Goal: Transaction & Acquisition: Register for event/course

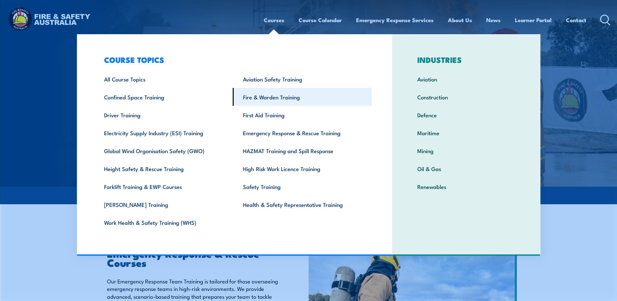
click at [293, 100] on link "Fire & Warden Training" at bounding box center [302, 97] width 139 height 18
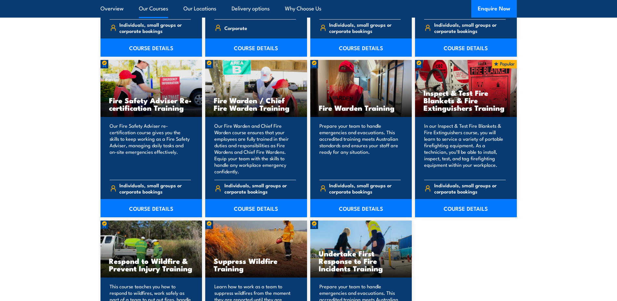
scroll to position [781, 0]
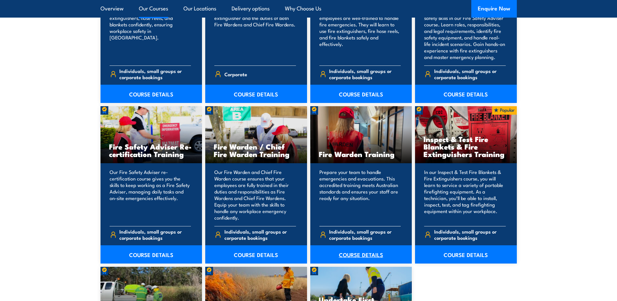
click at [362, 258] on link "COURSE DETAILS" at bounding box center [361, 254] width 102 height 18
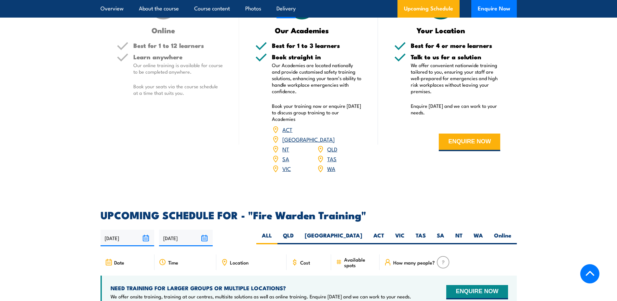
scroll to position [1008, 0]
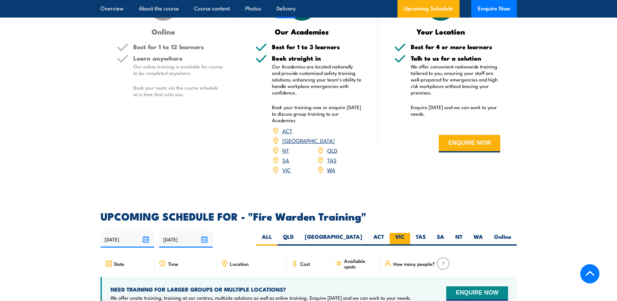
click at [400, 233] on label "VIC" at bounding box center [400, 239] width 20 height 13
click at [405, 233] on input "VIC" at bounding box center [407, 235] width 4 height 4
radio input "true"
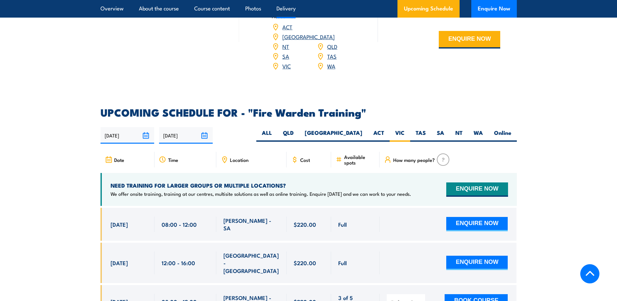
scroll to position [1139, 0]
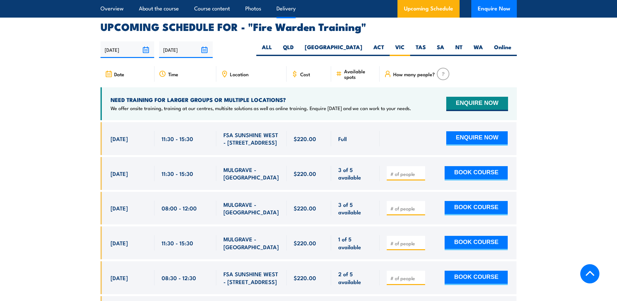
scroll to position [1210, 0]
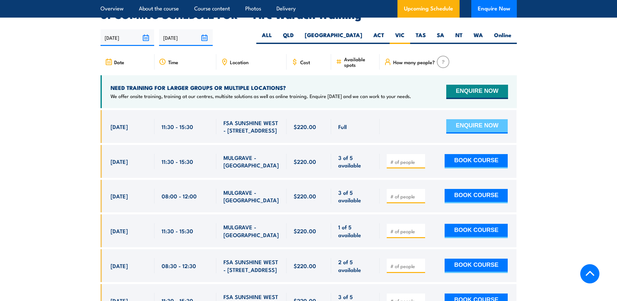
click at [481, 119] on button "ENQUIRE NOW" at bounding box center [476, 126] width 61 height 14
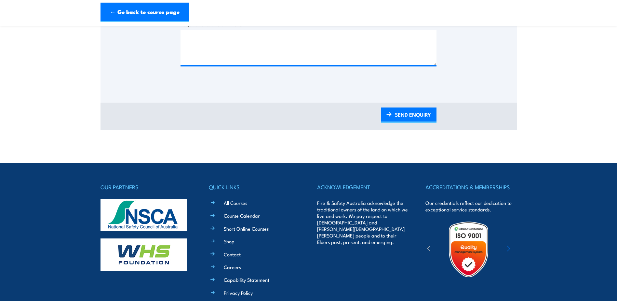
scroll to position [195, 0]
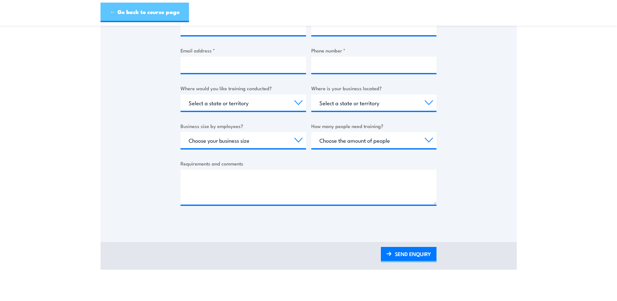
click at [119, 13] on link "← Go back to course page" at bounding box center [145, 13] width 88 height 20
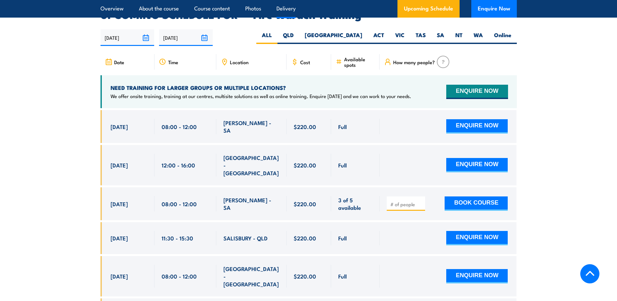
scroll to position [1210, 0]
click at [401, 201] on input "number" at bounding box center [406, 204] width 33 height 7
type input "1"
click at [497, 196] on button "BOOK COURSE" at bounding box center [476, 203] width 63 height 14
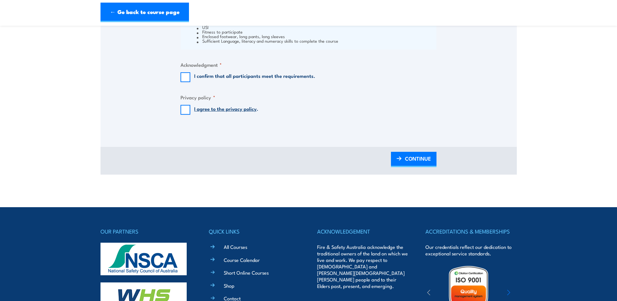
scroll to position [488, 0]
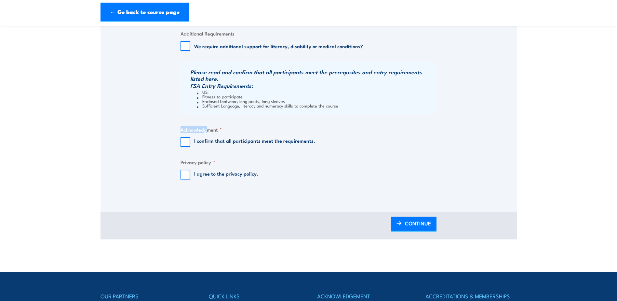
drag, startPoint x: 348, startPoint y: 109, endPoint x: 206, endPoint y: 123, distance: 142.6
click at [356, 107] on li "Sufficient Language, literacy and numeracy skills to complete the course" at bounding box center [316, 105] width 238 height 5
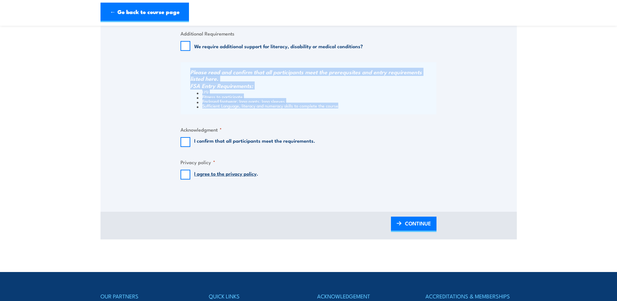
drag, startPoint x: 317, startPoint y: 106, endPoint x: 190, endPoint y: 74, distance: 130.6
click at [190, 74] on div "Please read and confirm that all participants meet the prerequsites and entry r…" at bounding box center [309, 88] width 256 height 52
copy div "Please read and confirm that all participants meet the prerequsites and entry r…"
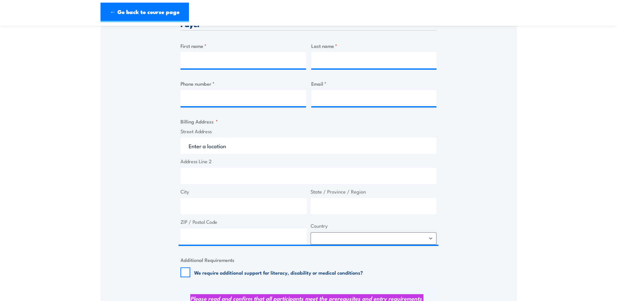
scroll to position [293, 0]
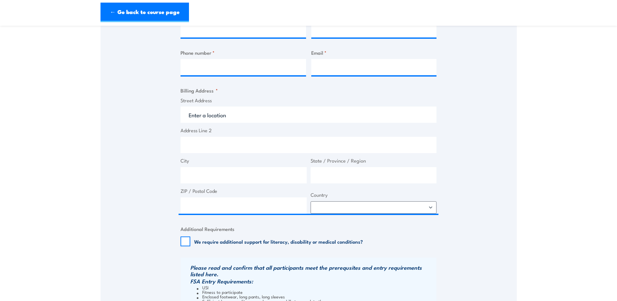
click at [83, 142] on section "Fire Warden Training [DATE] 08:00 1 CALL "" at bounding box center [308, 87] width 617 height 695
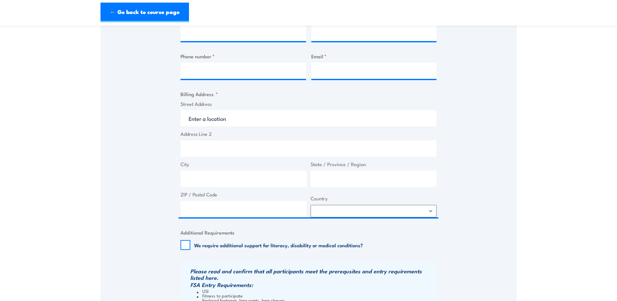
scroll to position [228, 0]
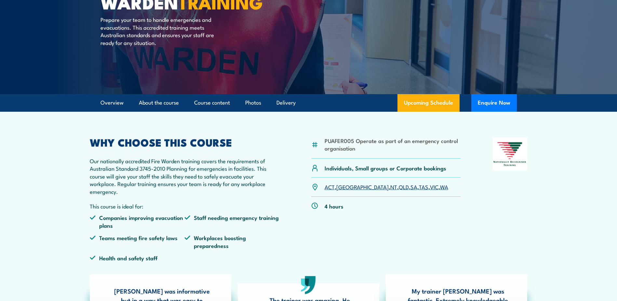
scroll to position [163, 0]
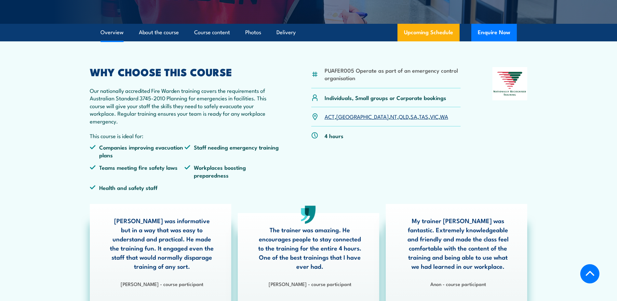
click at [572, 124] on section "PUAFER005 Operate as part of an emergency control organisation Individuals, Sma…" at bounding box center [308, 171] width 617 height 260
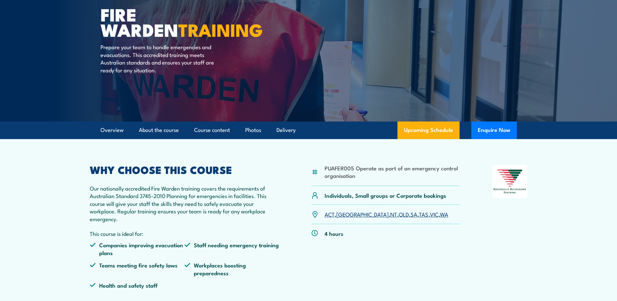
scroll to position [0, 0]
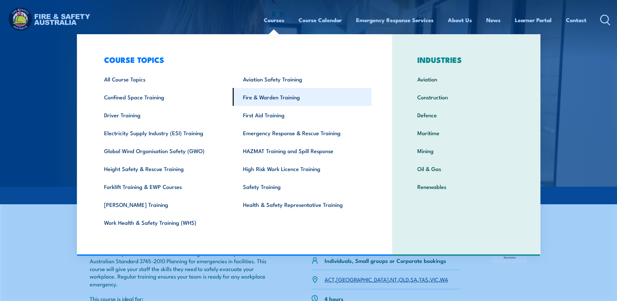
click at [286, 100] on link "Fire & Warden Training" at bounding box center [302, 97] width 139 height 18
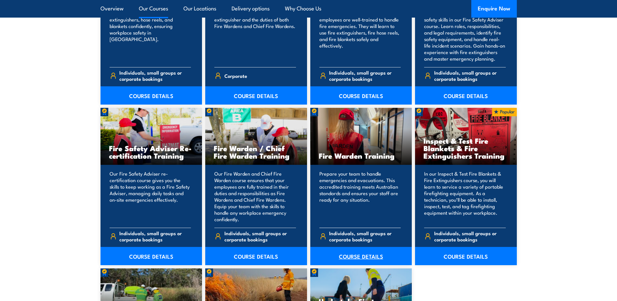
scroll to position [813, 0]
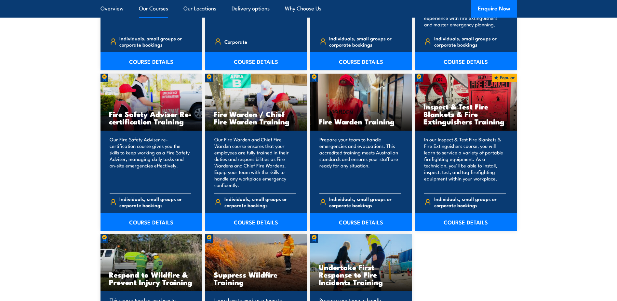
click at [356, 221] on link "COURSE DETAILS" at bounding box center [361, 221] width 102 height 18
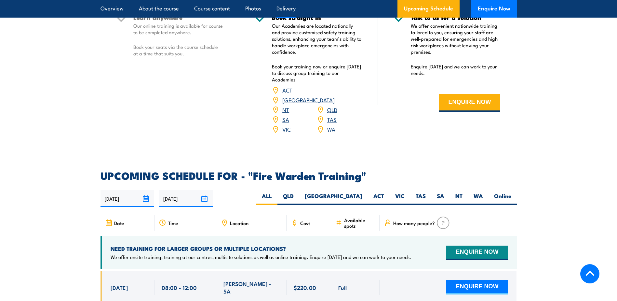
scroll to position [1106, 0]
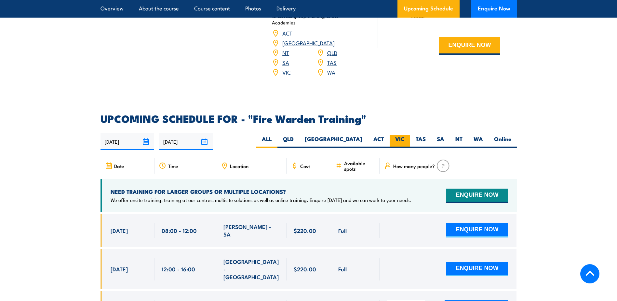
click at [405, 135] on label "VIC" at bounding box center [400, 141] width 20 height 13
click at [405, 135] on input "VIC" at bounding box center [407, 137] width 4 height 4
radio input "true"
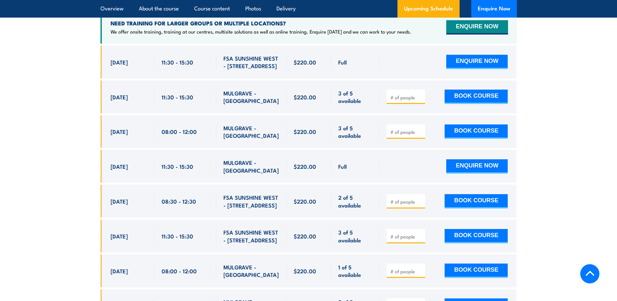
scroll to position [1275, 0]
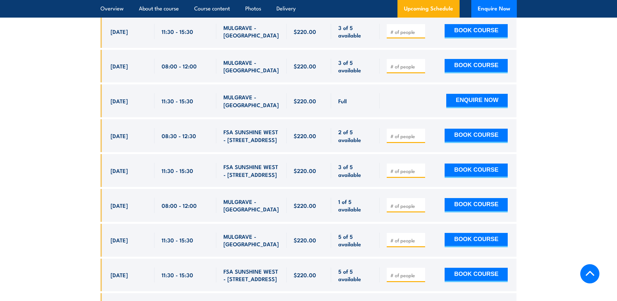
scroll to position [1340, 0]
click at [401, 202] on input "number" at bounding box center [406, 205] width 33 height 7
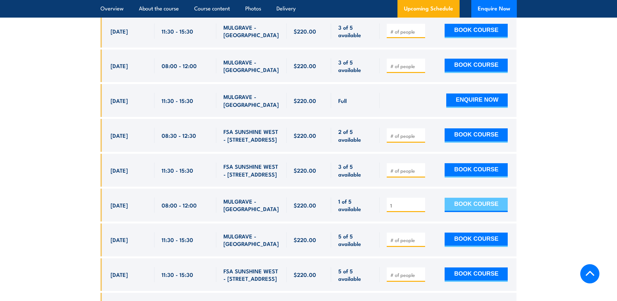
type input "1"
click at [479, 197] on button "BOOK COURSE" at bounding box center [476, 204] width 63 height 14
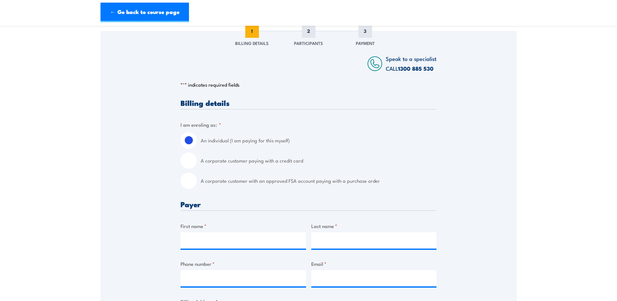
scroll to position [98, 0]
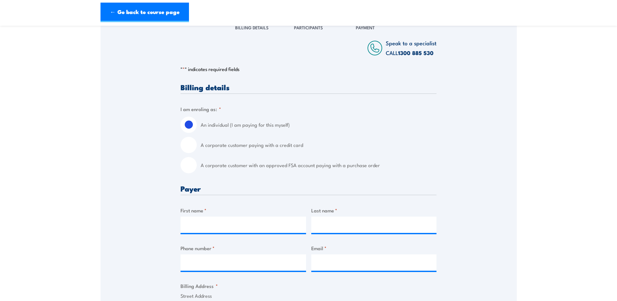
click at [188, 169] on input "A corporate customer with an approved FSA account paying with a purchase order" at bounding box center [189, 165] width 16 height 16
radio input "true"
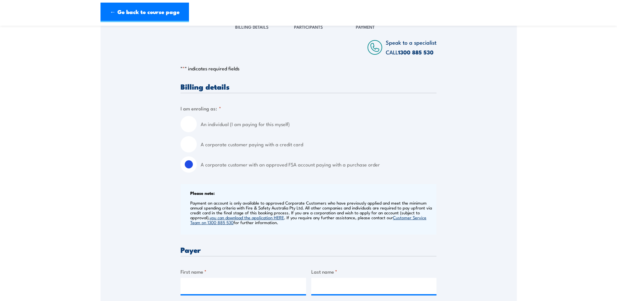
scroll to position [228, 0]
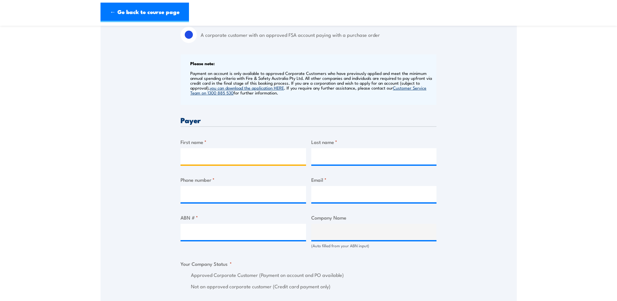
click at [213, 160] on input "First name *" at bounding box center [244, 156] width 126 height 16
type input "MAUI"
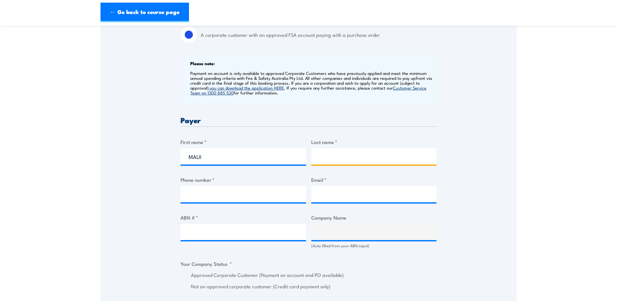
type input "[PERSON_NAME]"
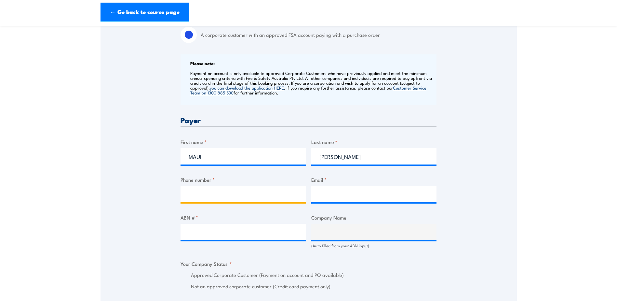
type input "0459885608"
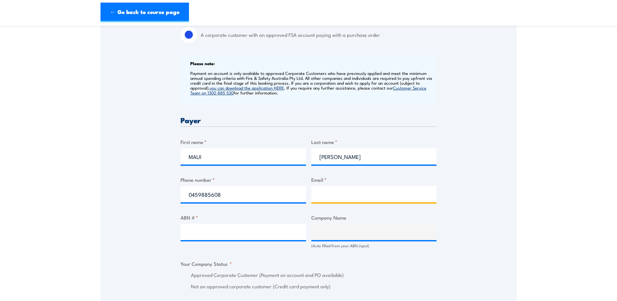
type input "maui.cooper@chrobinson.com"
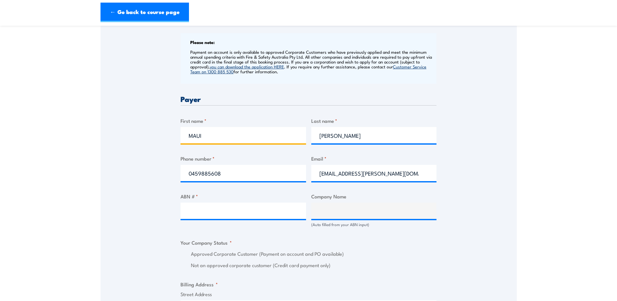
scroll to position [293, 0]
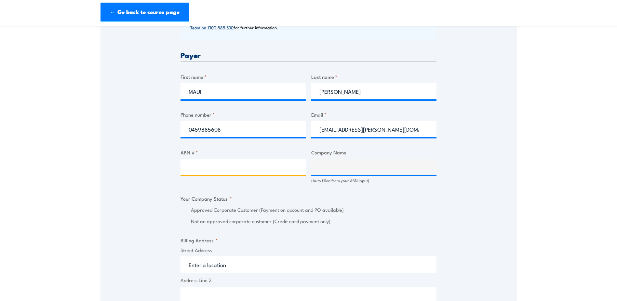
click at [237, 166] on input "ABN # *" at bounding box center [244, 166] width 126 height 16
paste input "52 006 246 260"
type input "52 006 246 260"
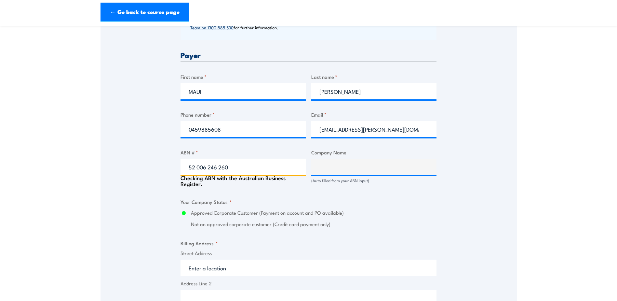
type input "C.H. ROBINSON WORLDWIDE (AU) PTY LTD"
radio input "true"
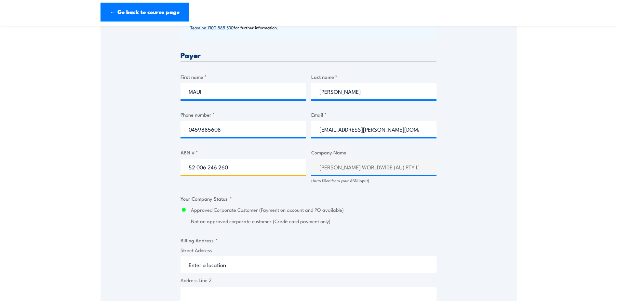
type input "52 006 246 260"
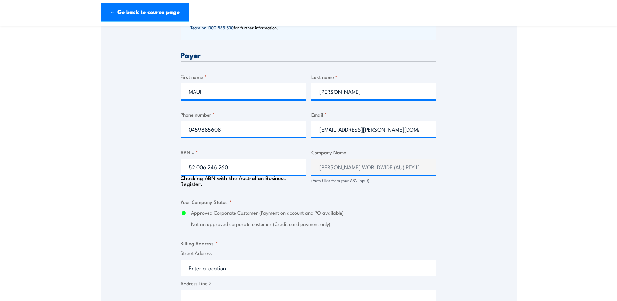
click at [519, 185] on section "Fire Warden Training 23 September 2025 08:00 1 " *" at bounding box center [308, 163] width 617 height 847
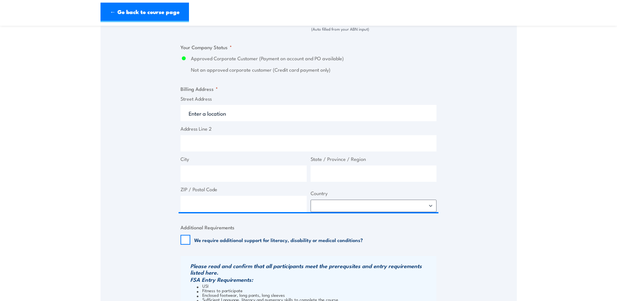
scroll to position [455, 0]
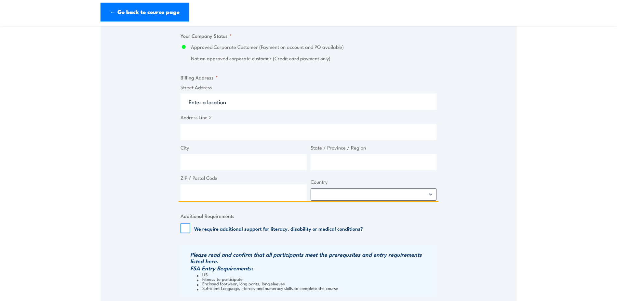
click at [212, 105] on input "Street Address" at bounding box center [309, 101] width 256 height 16
type input "264 Bay St"
type input "Port Melbourne"
type input "Victoria"
type input "3207"
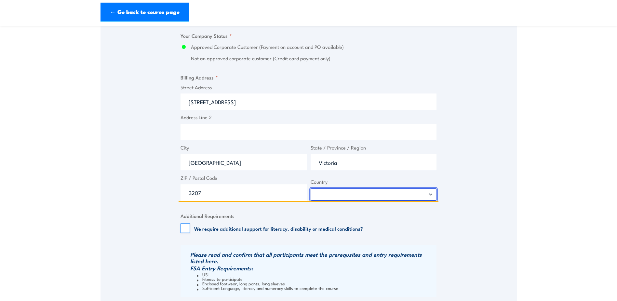
select select "Australia"
click at [140, 159] on div "Speak to a specialist CALL 1300 885 530 CALL 1300 885 530 " * " indicates requi…" at bounding box center [309, 16] width 416 height 718
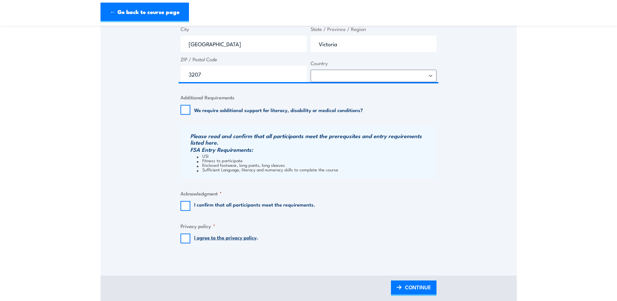
scroll to position [586, 0]
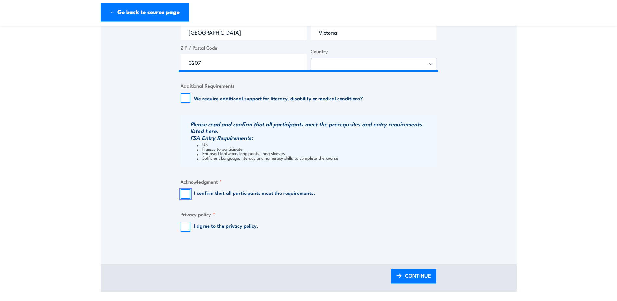
click at [188, 193] on input "I confirm that all participants meet the requirements." at bounding box center [186, 194] width 10 height 10
checkbox input "true"
click at [185, 226] on input "I agree to the privacy policy ." at bounding box center [186, 227] width 10 height 10
checkbox input "true"
click at [404, 276] on link "CONTINUE" at bounding box center [414, 275] width 46 height 15
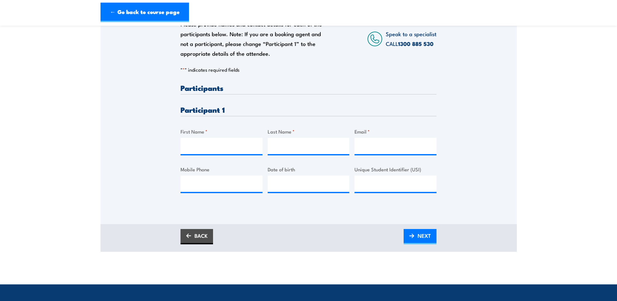
scroll to position [130, 0]
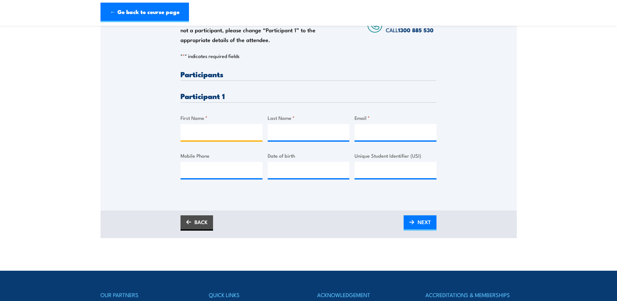
click at [226, 130] on input "First Name *" at bounding box center [222, 132] width 82 height 16
click at [219, 128] on input "First Name *" at bounding box center [222, 132] width 82 height 16
paste input "yvette"
click at [190, 134] on input "yvette" at bounding box center [222, 132] width 82 height 16
type input "Yvette"
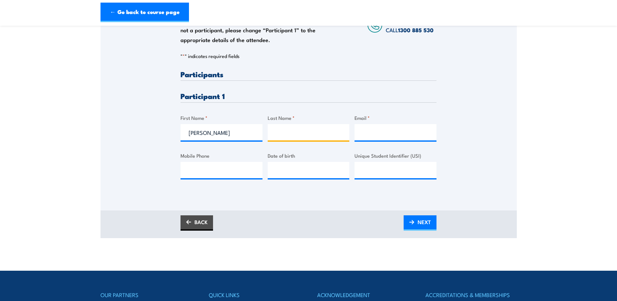
click at [287, 134] on input "Last Name *" at bounding box center [309, 132] width 82 height 16
paste input "watt"
click at [277, 135] on input "watt" at bounding box center [309, 132] width 82 height 16
type input "Watt"
click at [373, 132] on input "Email *" at bounding box center [396, 132] width 82 height 16
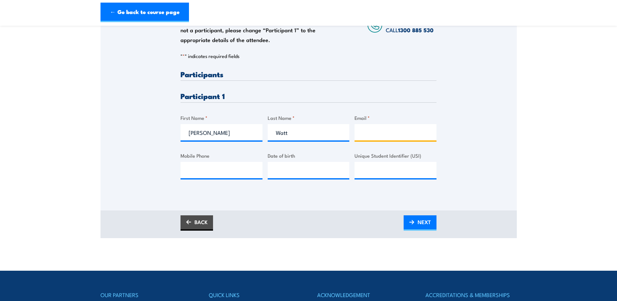
paste input "yvette.watt@chrobinson"
drag, startPoint x: 383, startPoint y: 135, endPoint x: 295, endPoint y: 137, distance: 88.5
click at [295, 137] on div "Please provide names and contact details for each of the participants below. No…" at bounding box center [309, 129] width 256 height 119
type input "yvette.watt@chrobinson"
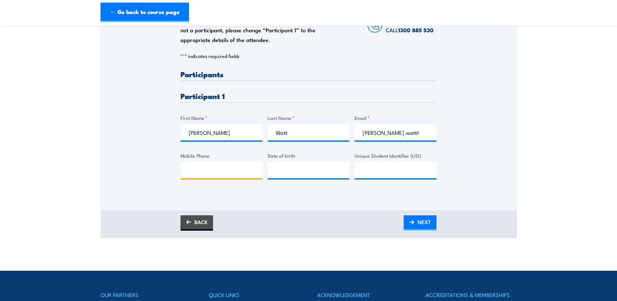
click at [201, 165] on input "Mobile Phone" at bounding box center [222, 170] width 82 height 16
click at [217, 174] on input "Mobile Phone" at bounding box center [222, 170] width 82 height 16
click at [217, 172] on input "Mobile Phone" at bounding box center [222, 170] width 82 height 16
paste input "0390097304"
type input "0390097304"
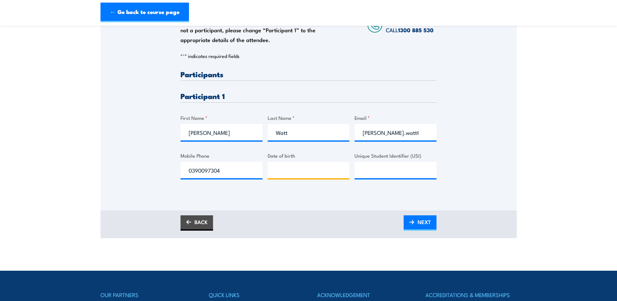
type input "__/__/____"
click at [290, 170] on input "__/__/____" at bounding box center [309, 170] width 82 height 16
type input "__/__/____"
click at [289, 176] on input "__/__/____" at bounding box center [309, 170] width 82 height 16
click at [275, 172] on input "__/__/____" at bounding box center [309, 170] width 82 height 16
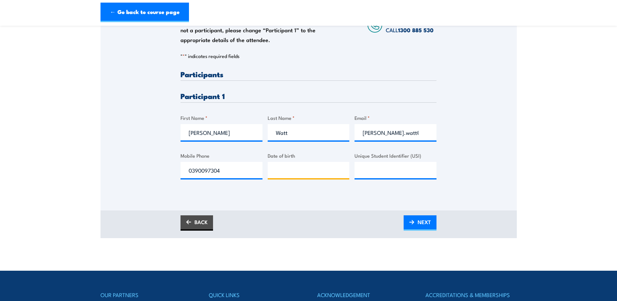
click at [277, 175] on input "Date of birth" at bounding box center [309, 170] width 82 height 16
type input "21/07/1964"
click at [398, 165] on input "Unique Student Identifier (USI)" at bounding box center [396, 170] width 82 height 16
paste input "TFFR3KXBMK"
type input "TFFR3KXBMK"
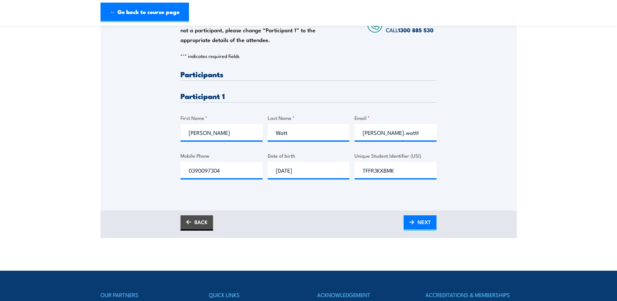
click at [587, 160] on section "Fire Warden Training 23 September 2025 08:00 1 " *" at bounding box center [308, 69] width 617 height 335
click at [426, 224] on span "NEXT" at bounding box center [424, 221] width 13 height 17
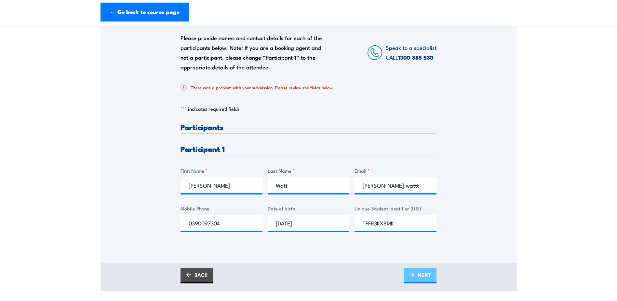
scroll to position [98, 0]
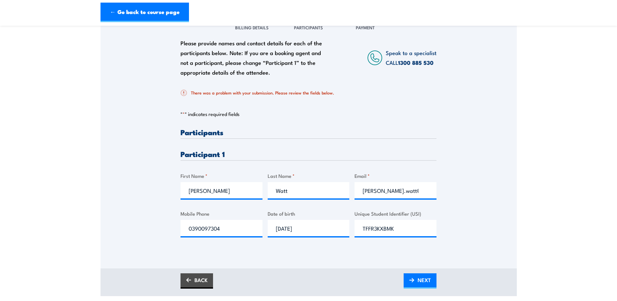
click at [182, 125] on div "There was a problem with your submission. Please review the fields below. " * "…" at bounding box center [309, 166] width 256 height 167
drag, startPoint x: 182, startPoint y: 115, endPoint x: 231, endPoint y: 115, distance: 49.4
click at [231, 115] on p "" * " indicates required fields" at bounding box center [309, 114] width 256 height 7
drag, startPoint x: 231, startPoint y: 115, endPoint x: 248, endPoint y: 120, distance: 17.1
click at [248, 120] on div "There was a problem with your submission. Please review the fields below. " * "…" at bounding box center [309, 166] width 256 height 167
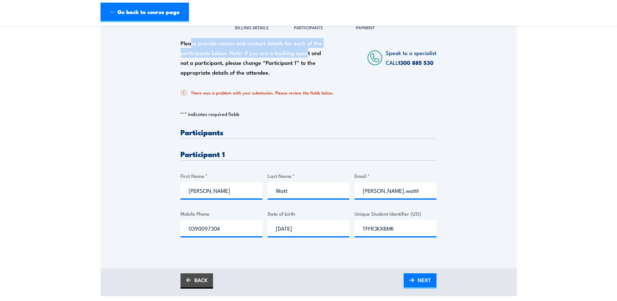
drag, startPoint x: 191, startPoint y: 40, endPoint x: 306, endPoint y: 50, distance: 116.0
click at [306, 50] on div "Please provide names and contact details for each of the participants below. No…" at bounding box center [255, 57] width 148 height 39
drag, startPoint x: 306, startPoint y: 50, endPoint x: 280, endPoint y: 62, distance: 28.7
click at [280, 62] on div "Please provide names and contact details for each of the participants below. No…" at bounding box center [255, 57] width 148 height 39
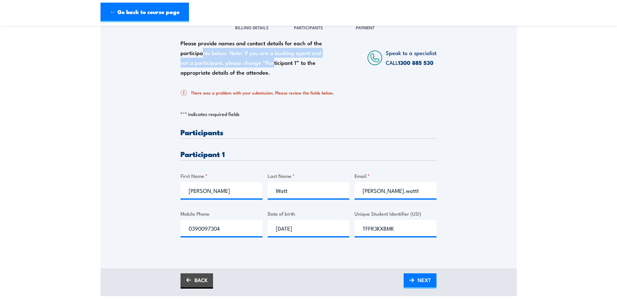
drag, startPoint x: 204, startPoint y: 57, endPoint x: 274, endPoint y: 58, distance: 69.9
click at [274, 58] on div "Please provide names and contact details for each of the participants below. No…" at bounding box center [255, 57] width 148 height 39
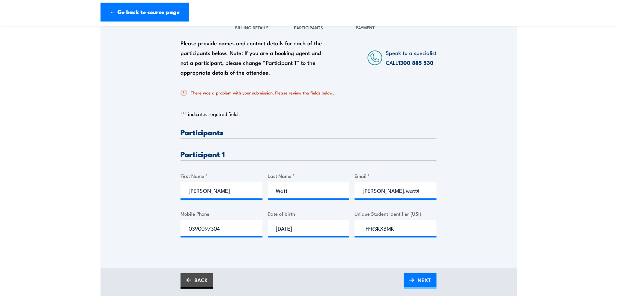
drag, startPoint x: 274, startPoint y: 58, endPoint x: 256, endPoint y: 70, distance: 20.8
click at [256, 70] on div "Please provide names and contact details for each of the participants below. No…" at bounding box center [255, 57] width 148 height 39
drag, startPoint x: 229, startPoint y: 66, endPoint x: 260, endPoint y: 65, distance: 31.2
click at [260, 65] on div "Please provide names and contact details for each of the participants below. No…" at bounding box center [255, 57] width 148 height 39
drag, startPoint x: 260, startPoint y: 65, endPoint x: 220, endPoint y: 71, distance: 40.4
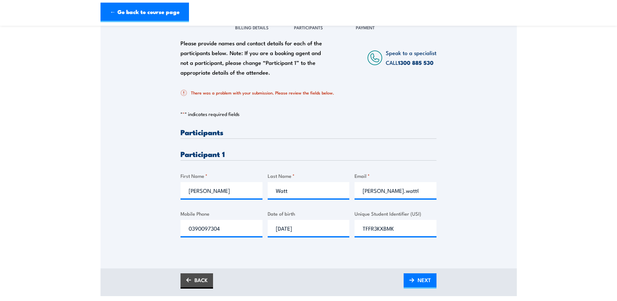
click at [220, 71] on div "Please provide names and contact details for each of the participants below. No…" at bounding box center [255, 57] width 148 height 39
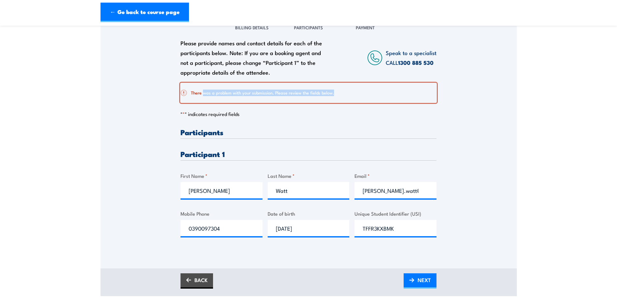
drag, startPoint x: 235, startPoint y: 92, endPoint x: 357, endPoint y: 98, distance: 122.1
click at [357, 98] on div "There was a problem with your submission. Please review the fields below." at bounding box center [309, 93] width 256 height 20
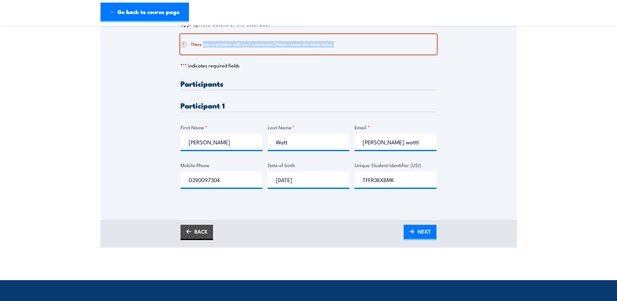
scroll to position [130, 0]
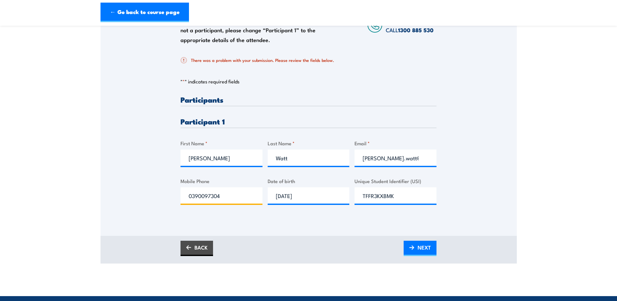
click at [221, 193] on input "0390097304" at bounding box center [222, 195] width 82 height 16
drag, startPoint x: 231, startPoint y: 195, endPoint x: 120, endPoint y: 181, distance: 111.8
click at [120, 181] on div "Please provide names and contact details for each of the participants below. No…" at bounding box center [309, 100] width 416 height 235
type input "0459885608"
click at [119, 178] on div "Please provide names and contact details for each of the participants below. No…" at bounding box center [309, 100] width 416 height 235
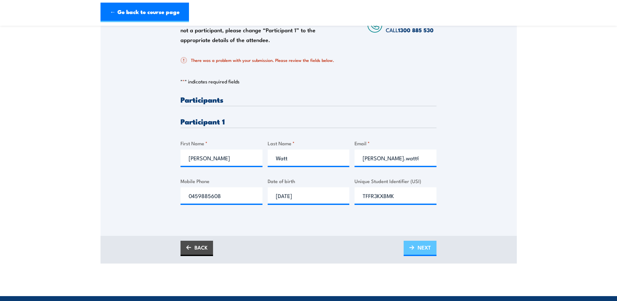
click at [423, 248] on span "NEXT" at bounding box center [424, 246] width 13 height 17
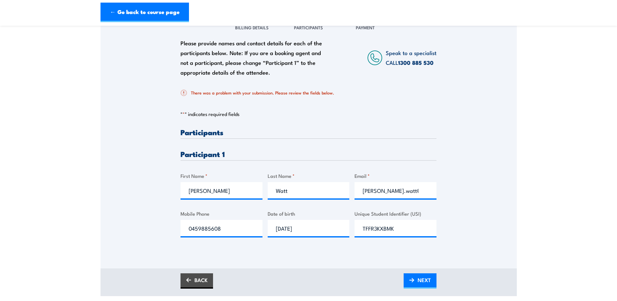
scroll to position [163, 0]
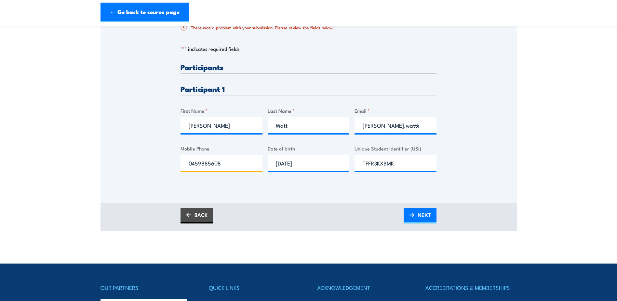
drag, startPoint x: 238, startPoint y: 162, endPoint x: 112, endPoint y: 154, distance: 126.8
click at [112, 154] on div "Please provide names and contact details for each of the participants below. No…" at bounding box center [309, 67] width 416 height 235
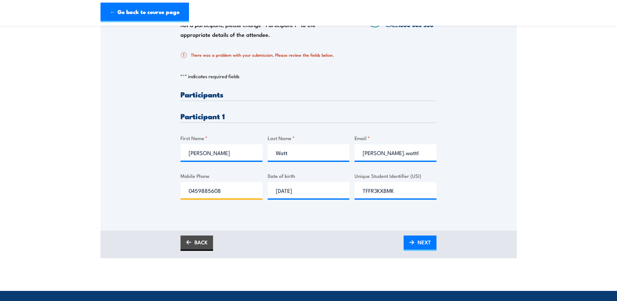
scroll to position [98, 0]
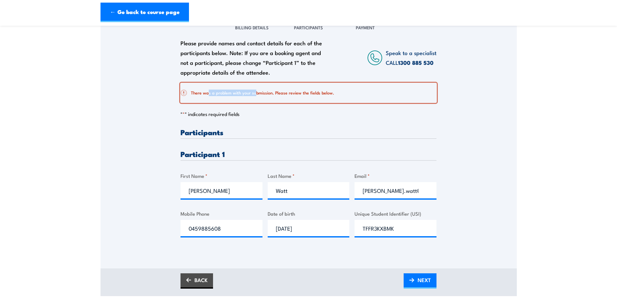
drag, startPoint x: 208, startPoint y: 93, endPoint x: 255, endPoint y: 94, distance: 46.9
click at [255, 94] on h2 "There was a problem with your submission. Please review the fields below." at bounding box center [306, 92] width 251 height 7
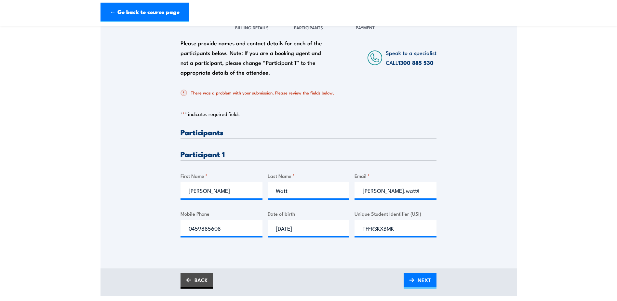
click at [131, 171] on div "Please provide names and contact details for each of the participants below. No…" at bounding box center [309, 132] width 416 height 235
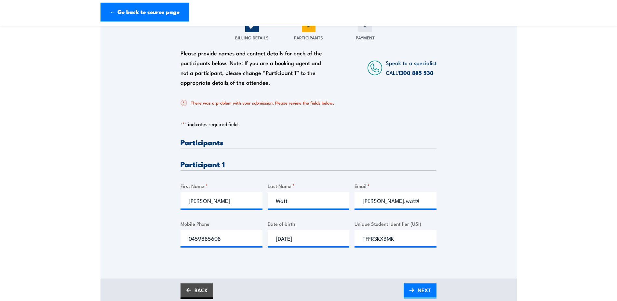
scroll to position [130, 0]
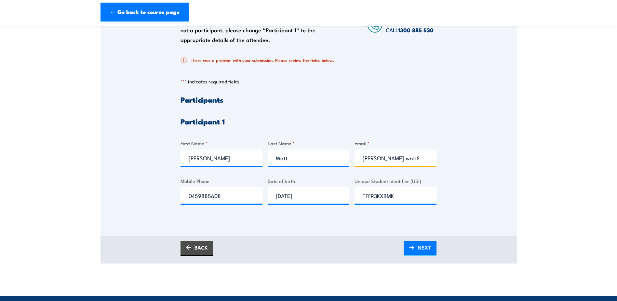
click at [371, 162] on input "[PERSON_NAME].watt@chrobinson" at bounding box center [396, 157] width 82 height 16
drag, startPoint x: 371, startPoint y: 161, endPoint x: 442, endPoint y: 159, distance: 71.3
click at [442, 160] on div "Please provide names and contact details for each of the participants below. No…" at bounding box center [309, 100] width 416 height 235
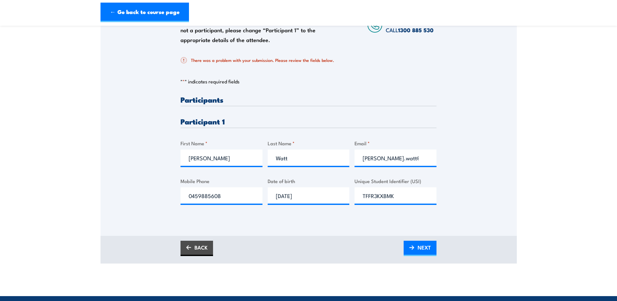
click at [478, 153] on div "Please provide names and contact details for each of the participants below. No…" at bounding box center [309, 100] width 416 height 235
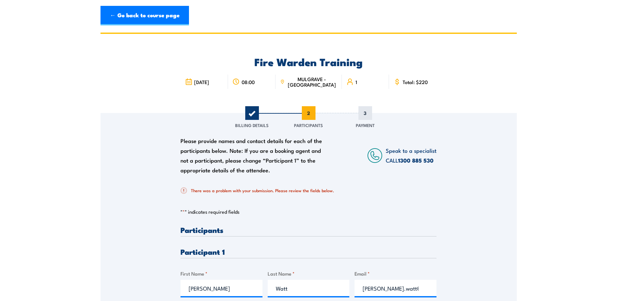
click at [58, 90] on section "Fire Warden Training [DATE] 08:00 1 " *" at bounding box center [308, 213] width 617 height 361
click at [142, 23] on link "← Go back to course page" at bounding box center [145, 16] width 88 height 20
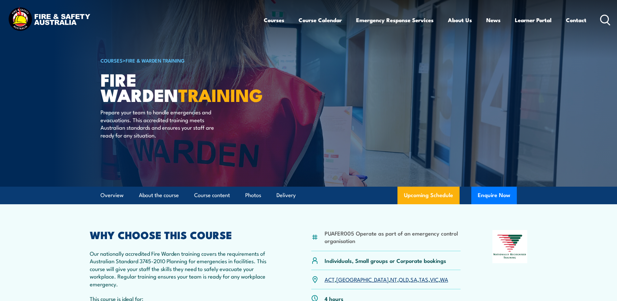
click at [45, 15] on img at bounding box center [49, 20] width 85 height 28
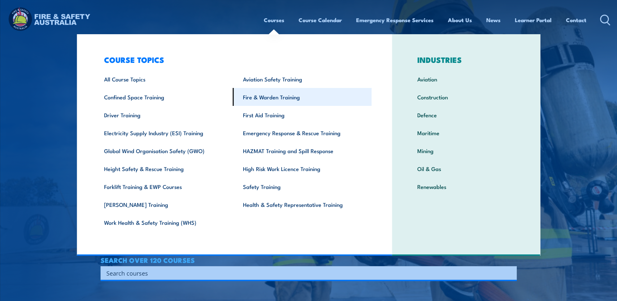
click at [293, 103] on link "Fire & Warden Training" at bounding box center [302, 97] width 139 height 18
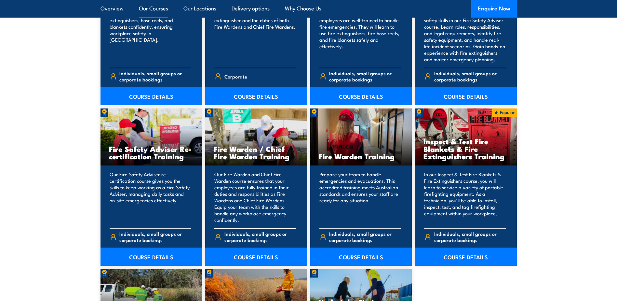
scroll to position [781, 0]
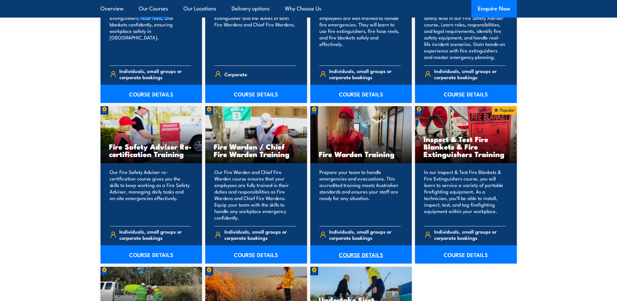
click at [357, 253] on link "COURSE DETAILS" at bounding box center [361, 254] width 102 height 18
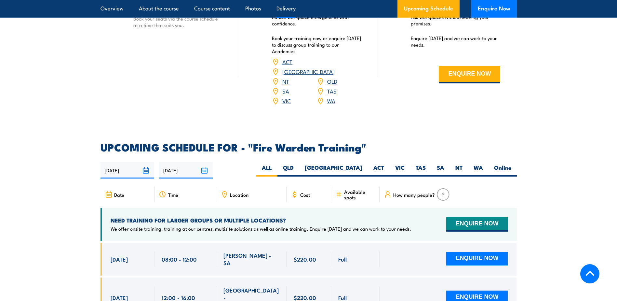
scroll to position [1074, 0]
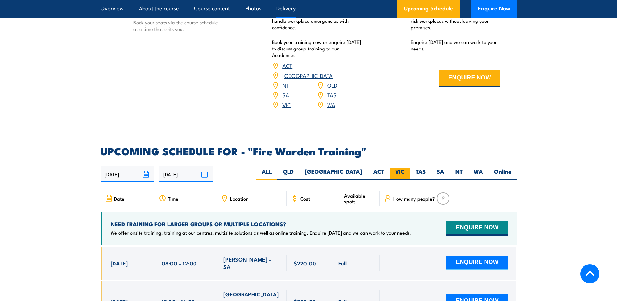
click at [398, 168] on label "VIC" at bounding box center [400, 174] width 20 height 13
click at [405, 168] on input "VIC" at bounding box center [407, 170] width 4 height 4
radio input "true"
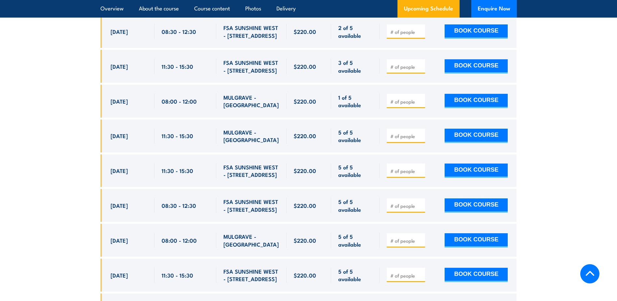
scroll to position [1405, 0]
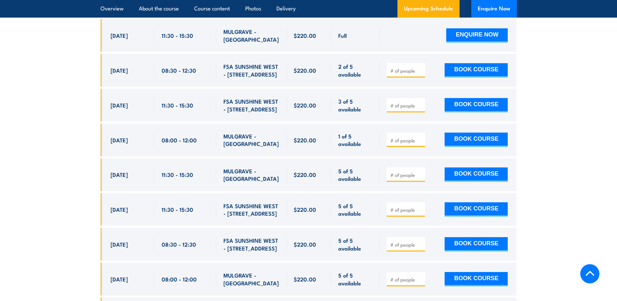
click at [395, 137] on input "number" at bounding box center [406, 140] width 33 height 7
type input "1"
click at [461, 132] on button "BOOK COURSE" at bounding box center [476, 139] width 63 height 14
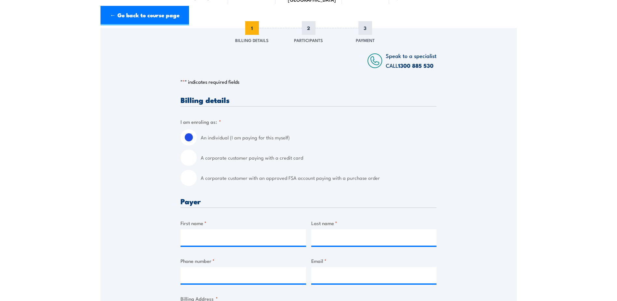
scroll to position [98, 0]
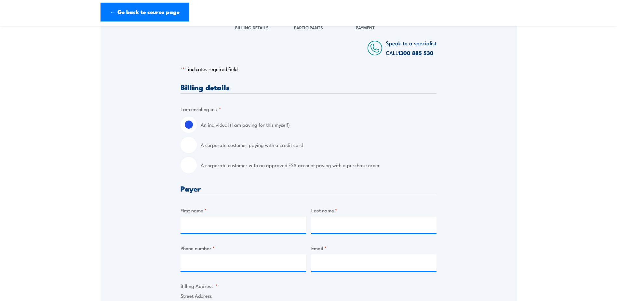
click at [192, 166] on input "A corporate customer with an approved FSA account paying with a purchase order" at bounding box center [189, 165] width 16 height 16
radio input "true"
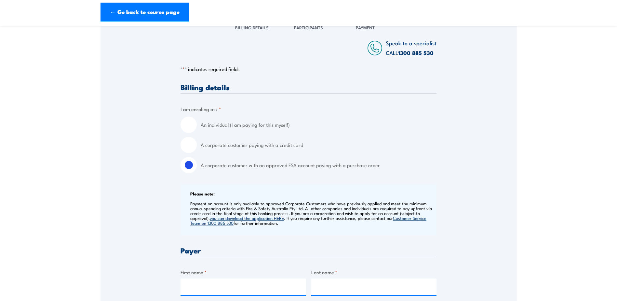
scroll to position [228, 0]
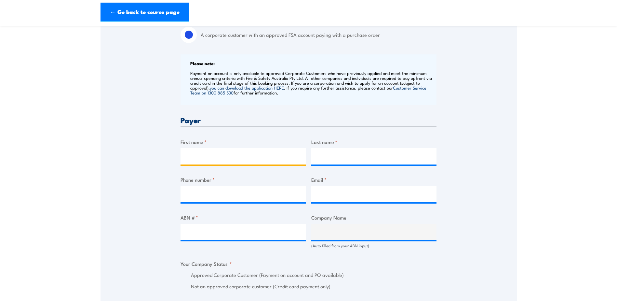
click at [186, 149] on input "First name *" at bounding box center [244, 156] width 126 height 16
type input "MAUI"
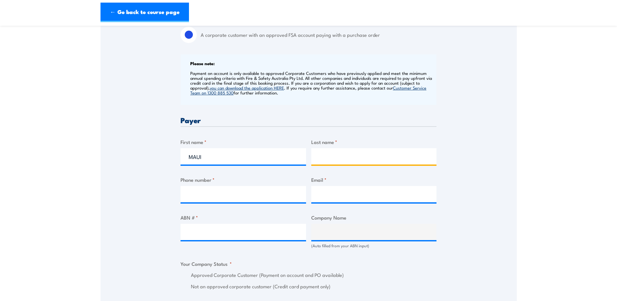
type input "[PERSON_NAME]"
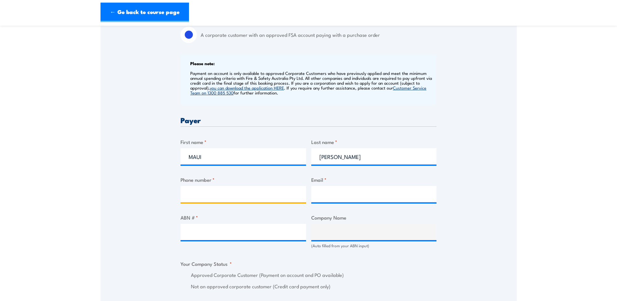
type input "0459885608"
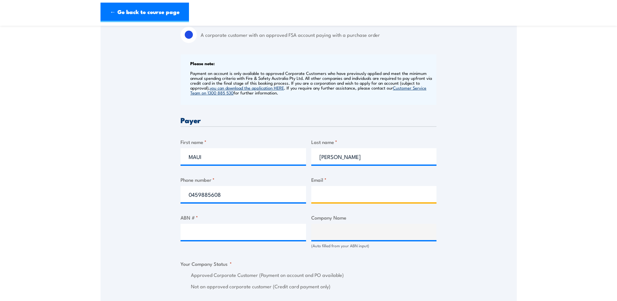
type input "[EMAIL_ADDRESS][PERSON_NAME][DOMAIN_NAME]"
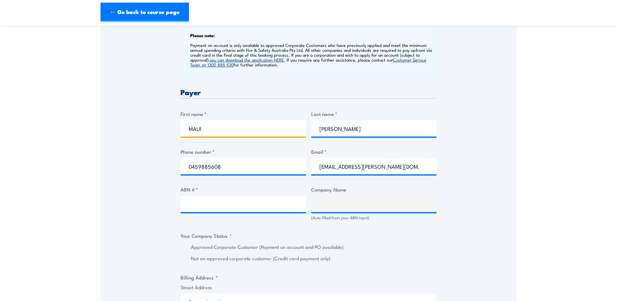
scroll to position [293, 0]
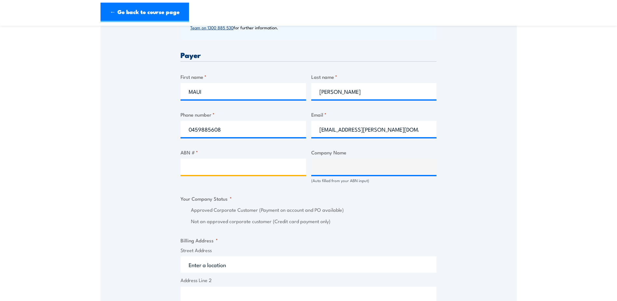
click at [206, 172] on input "ABN # *" at bounding box center [244, 166] width 126 height 16
paste input "52 006 246 260"
type input "52 006 246 260"
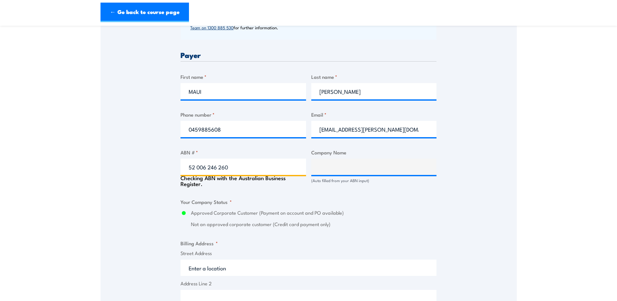
type input "C.H. ROBINSON WORLDWIDE (AU) PTY LTD"
radio input "true"
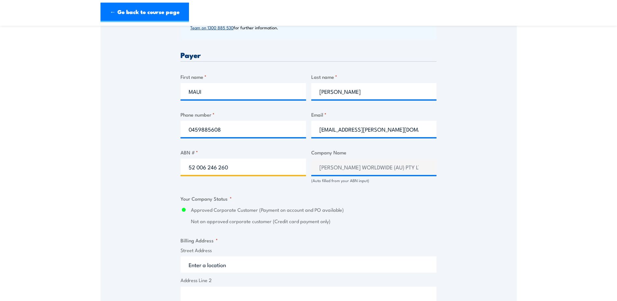
type input "52 006 246 260"
click at [478, 216] on div "Speak to a specialist CALL 1300 885 530 CALL 1300 885 530 " * " indicates requi…" at bounding box center [309, 179] width 416 height 718
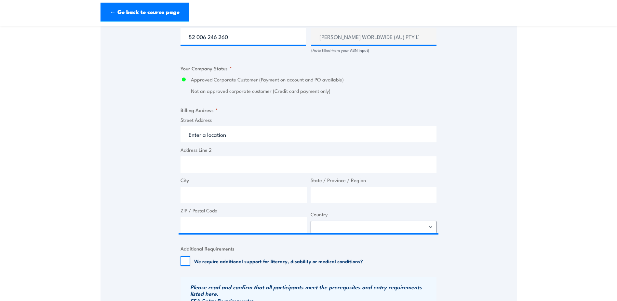
scroll to position [455, 0]
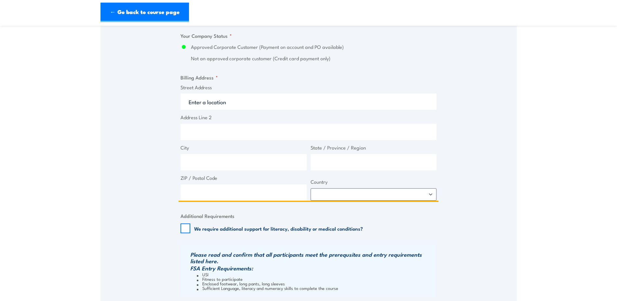
click at [217, 101] on input "Street Address" at bounding box center [309, 101] width 256 height 16
type input "264 Bay St"
type input "Port Melbourne"
type input "Victoria"
type input "3207"
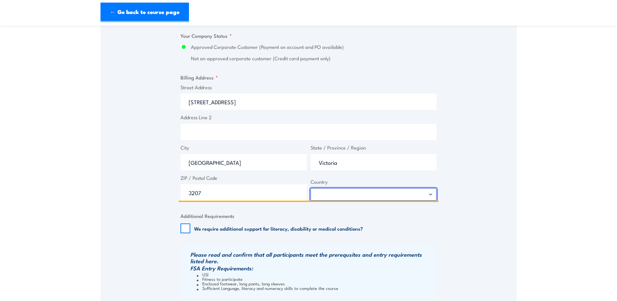
select select "Australia"
click at [490, 217] on div "Speak to a specialist CALL 1300 885 530 CALL 1300 885 530 " * " indicates requi…" at bounding box center [309, 16] width 416 height 718
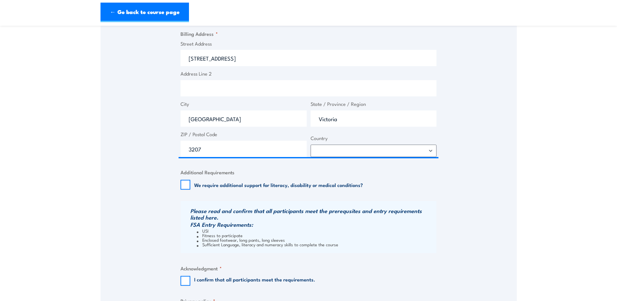
scroll to position [553, 0]
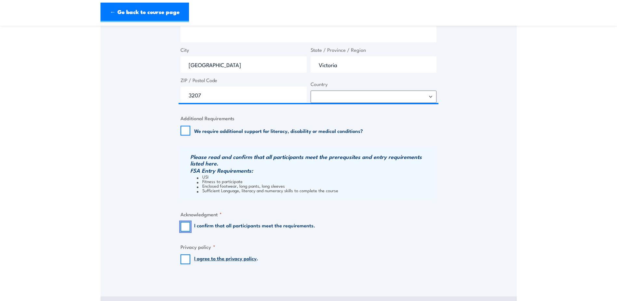
click at [184, 228] on input "I confirm that all participants meet the requirements." at bounding box center [186, 227] width 10 height 10
checkbox input "true"
click at [184, 258] on input "I agree to the privacy policy ." at bounding box center [186, 259] width 10 height 10
checkbox input "true"
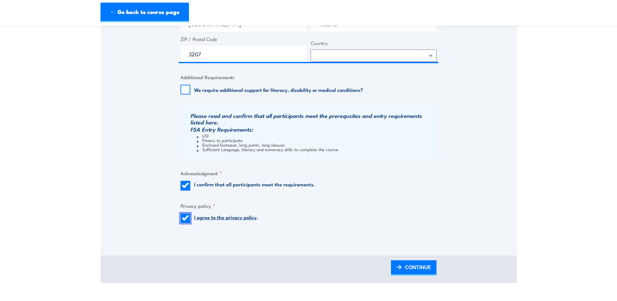
scroll to position [651, 0]
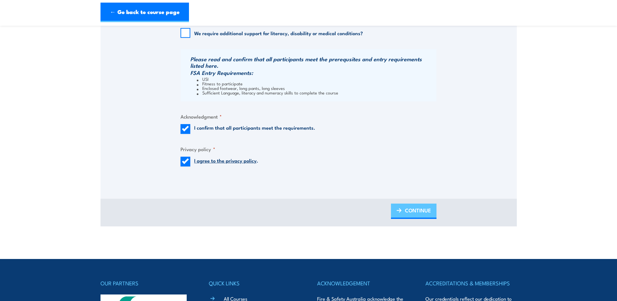
click at [412, 205] on span "CONTINUE" at bounding box center [418, 209] width 26 height 17
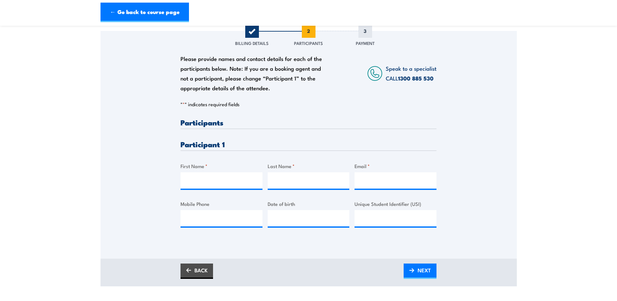
scroll to position [98, 0]
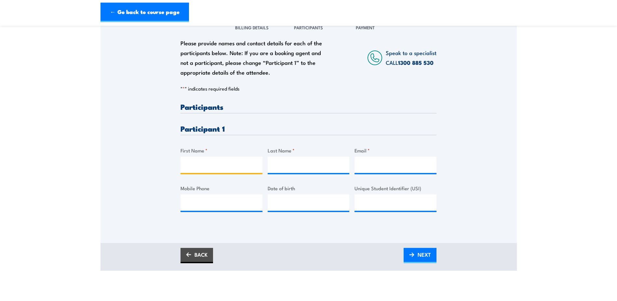
click at [200, 165] on input "First Name *" at bounding box center [222, 164] width 82 height 16
click at [196, 163] on input "First Name *" at bounding box center [222, 164] width 82 height 16
paste input "yvette"
click at [191, 168] on input "yvette" at bounding box center [222, 164] width 82 height 16
type input "Yvette"
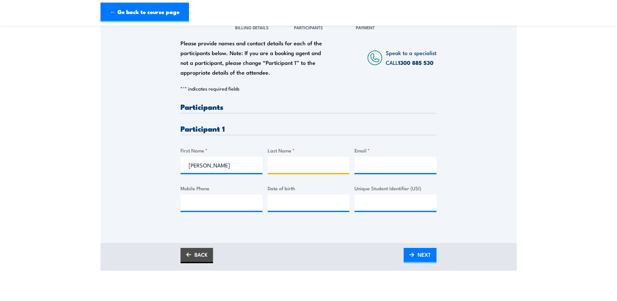
click at [297, 160] on input "Last Name *" at bounding box center [309, 164] width 82 height 16
paste input "watt"
click at [277, 167] on input "watt" at bounding box center [309, 164] width 82 height 16
drag, startPoint x: 280, startPoint y: 168, endPoint x: 280, endPoint y: 172, distance: 4.2
click at [280, 168] on input "watt" at bounding box center [309, 164] width 82 height 16
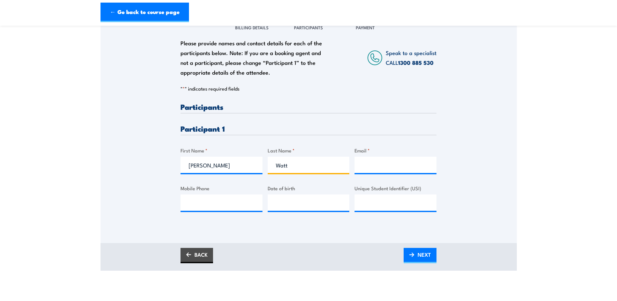
type input "Watt"
click at [405, 166] on input "Email *" at bounding box center [396, 164] width 82 height 16
paste input "yvette.watt@chrobinson"
type input "yvette.watt@chrobinson"
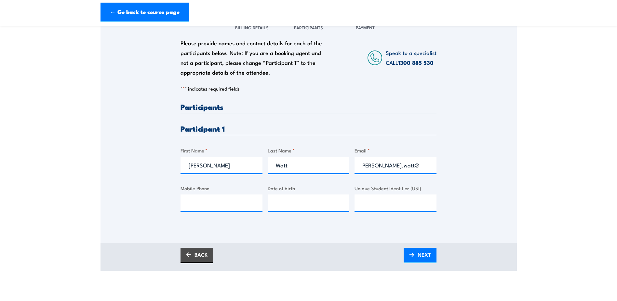
scroll to position [0, 0]
click at [221, 204] on input "Mobile Phone" at bounding box center [222, 202] width 82 height 16
paste input "9009 7304"
click at [210, 204] on input "039009 7304" at bounding box center [222, 202] width 82 height 16
type input "0390097304"
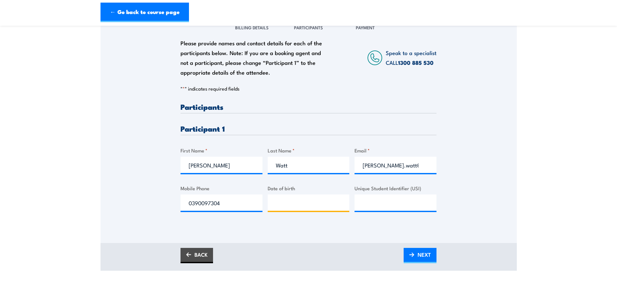
type input "__/__/____"
click at [289, 202] on input "__/__/____" at bounding box center [309, 202] width 82 height 16
click at [379, 205] on input "Unique Student Identifier (USI)" at bounding box center [396, 202] width 82 height 16
paste input "TFFR3KXBMK"
type input "TFFR3KXBMK"
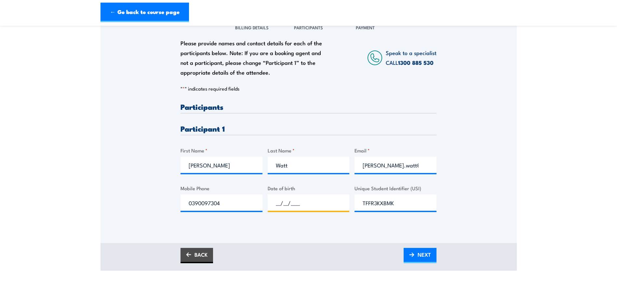
click at [310, 203] on input "__/__/____" at bounding box center [309, 202] width 82 height 16
type input "21/07/1964"
click at [474, 254] on div "BACK NEXT" at bounding box center [309, 257] width 416 height 28
click at [418, 257] on link "NEXT" at bounding box center [420, 255] width 33 height 15
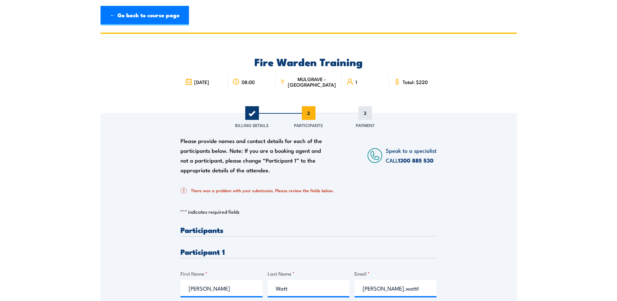
click at [599, 203] on section "Fire Warden Training 23 September 2025 08:00 1 " *" at bounding box center [308, 213] width 617 height 361
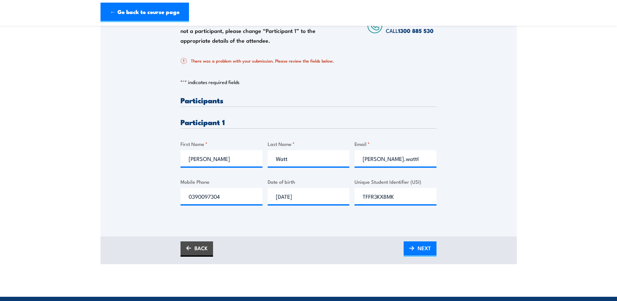
scroll to position [130, 0]
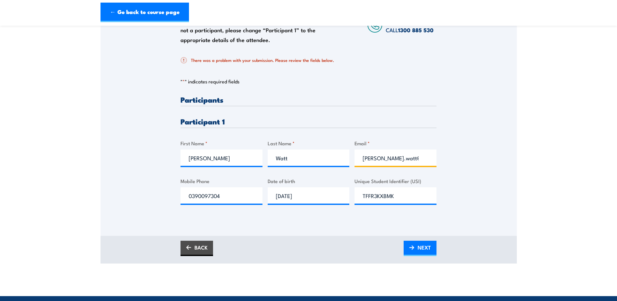
click at [384, 160] on input "yvette.watt@chrobinson" at bounding box center [396, 157] width 82 height 16
drag, startPoint x: 390, startPoint y: 159, endPoint x: 459, endPoint y: 157, distance: 68.4
click at [459, 157] on div "Please provide names and contact details for each of the participants below. No…" at bounding box center [309, 100] width 416 height 235
click at [428, 159] on input "yvette.watt@chrobinson" at bounding box center [396, 157] width 82 height 16
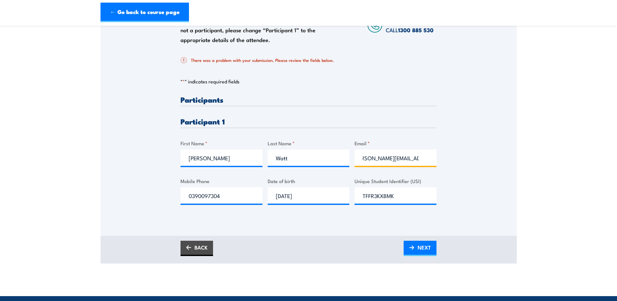
scroll to position [0, 14]
type input "yvette.watt@chrobinson.com"
click at [521, 157] on section "Fire Warden Training 23 September 2025 08:00 1 " *" at bounding box center [308, 82] width 617 height 361
type input "039009730421/07/1964"
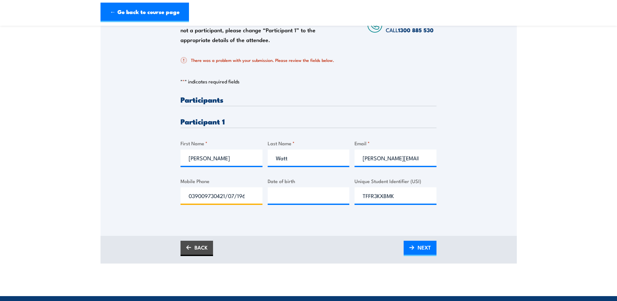
type input "__/__/____"
click at [258, 196] on input "039009730421/07/1964" at bounding box center [222, 195] width 82 height 16
drag, startPoint x: 256, startPoint y: 196, endPoint x: 127, endPoint y: 195, distance: 129.2
click at [127, 195] on div "Please provide names and contact details for each of the participants below. No…" at bounding box center [309, 100] width 416 height 235
click at [591, 213] on section "Fire Warden Training 23 September 2025 08:00 1 " *" at bounding box center [308, 82] width 617 height 361
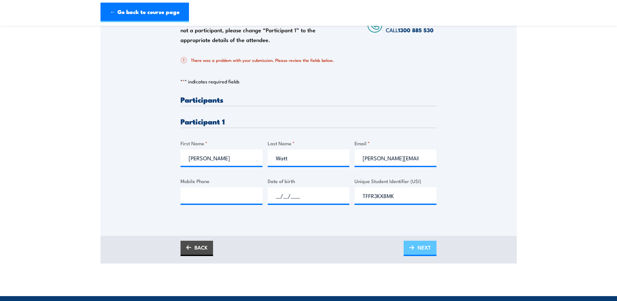
click at [430, 245] on span "NEXT" at bounding box center [424, 246] width 13 height 17
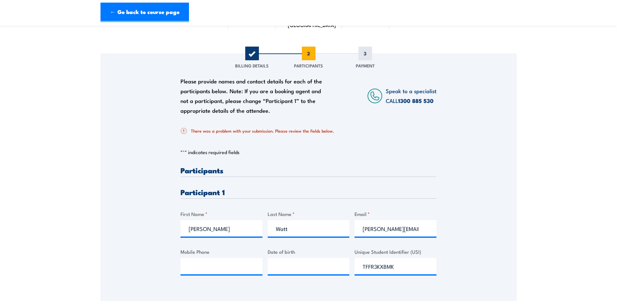
scroll to position [163, 0]
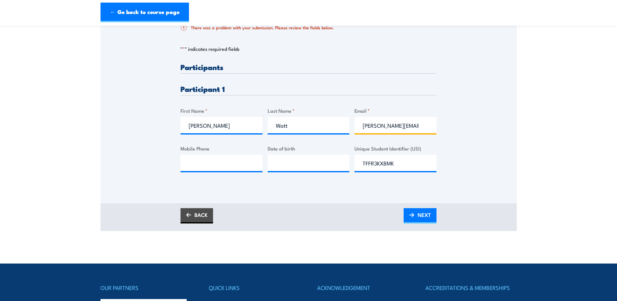
click at [406, 128] on input "yvette.watt@chrobinson.com" at bounding box center [396, 125] width 82 height 16
drag, startPoint x: 390, startPoint y: 124, endPoint x: 438, endPoint y: 129, distance: 47.8
click at [438, 129] on div "Please provide names and contact details for each of the participants below. No…" at bounding box center [309, 67] width 416 height 235
click at [211, 162] on input "Mobile Phone" at bounding box center [222, 163] width 82 height 16
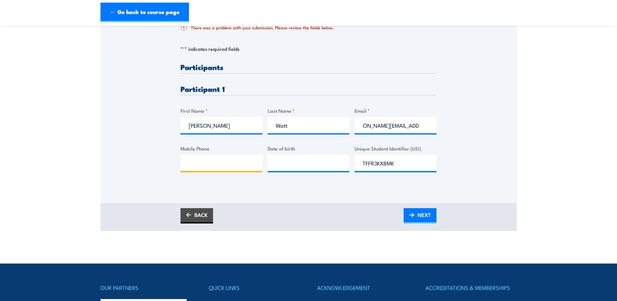
scroll to position [0, 0]
type input "__/__/____"
click at [276, 162] on input "__/__/____" at bounding box center [309, 163] width 82 height 16
click at [203, 165] on input "Mobile Phone" at bounding box center [222, 163] width 82 height 16
paste input "TFFR3KXBMK"
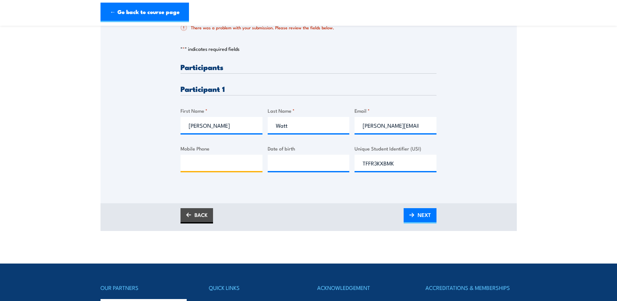
type input "TFFR3KXBMK"
drag, startPoint x: 235, startPoint y: 163, endPoint x: 124, endPoint y: 163, distance: 110.3
click at [124, 163] on div "Please provide names and contact details for each of the participants below. No…" at bounding box center [309, 67] width 416 height 235
click at [205, 161] on input "Mobile Phone" at bounding box center [222, 163] width 82 height 16
paste input "0390097304"
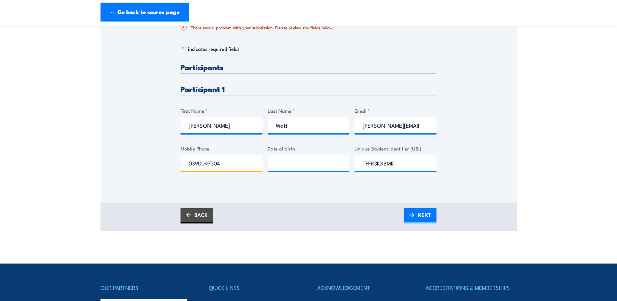
type input "0390097304"
click at [121, 161] on div "Please provide names and contact details for each of the participants below. No…" at bounding box center [309, 67] width 416 height 235
click at [309, 157] on input "__/__/____" at bounding box center [309, 163] width 82 height 16
type input "21/07/1964"
click at [428, 216] on span "NEXT" at bounding box center [424, 214] width 13 height 17
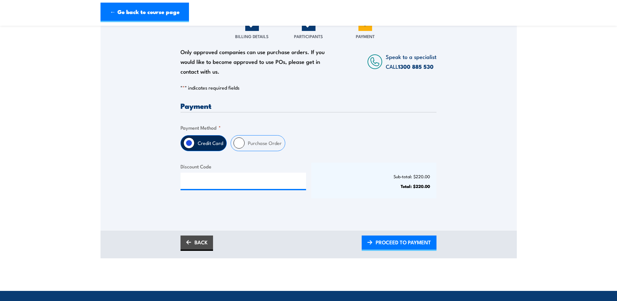
scroll to position [65, 0]
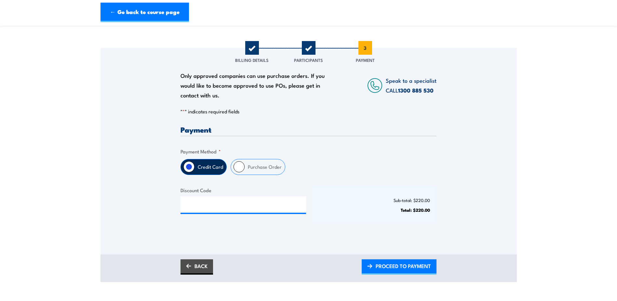
click at [250, 165] on label "Purchase Order" at bounding box center [265, 166] width 40 height 15
click at [245, 165] on input "Purchase Order" at bounding box center [239, 166] width 11 height 11
radio input "true"
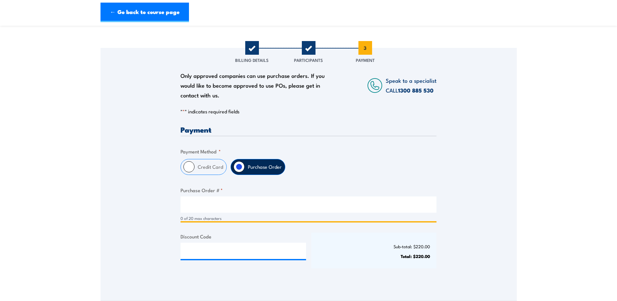
click at [222, 204] on input "Purchase Order # *" at bounding box center [309, 204] width 256 height 16
click at [216, 201] on input "Purchase Order # *" at bounding box center [309, 204] width 256 height 16
click at [219, 203] on input "Purchase Order # *" at bounding box center [309, 204] width 256 height 16
click at [206, 202] on input "Purchase Order # *" at bounding box center [309, 204] width 256 height 16
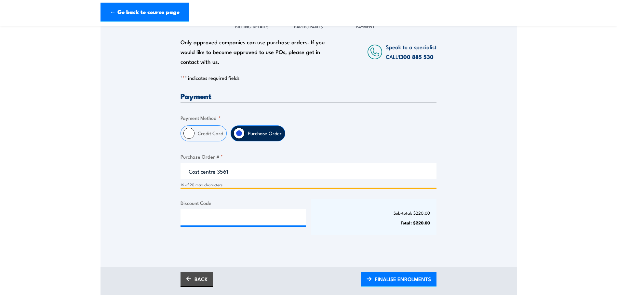
scroll to position [130, 0]
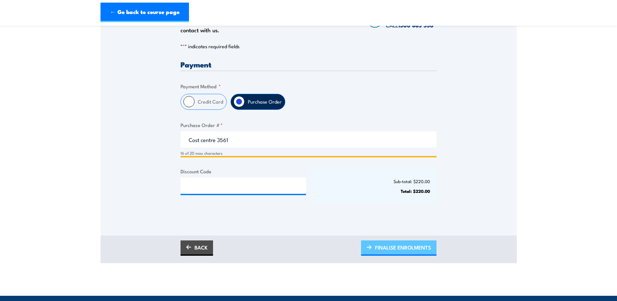
type input "Cost centre 3561"
click at [394, 250] on span "FINALISE ENROLMENTS" at bounding box center [403, 246] width 56 height 17
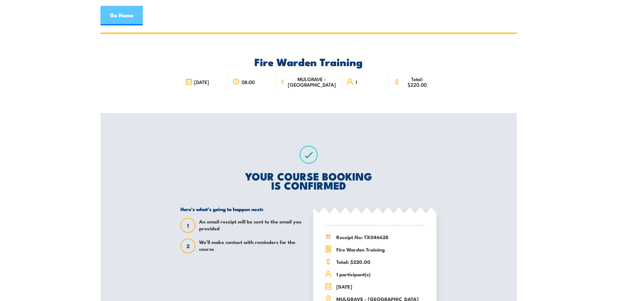
click at [127, 23] on link "Go Home" at bounding box center [122, 16] width 42 height 20
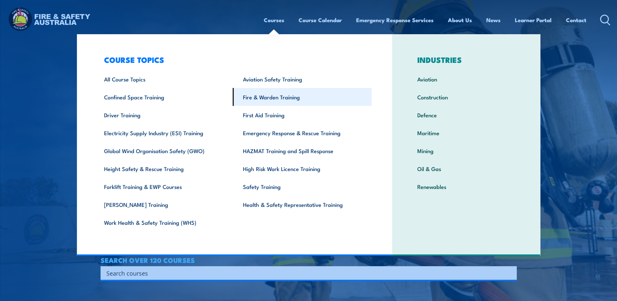
click at [289, 101] on link "Fire & Warden Training" at bounding box center [302, 97] width 139 height 18
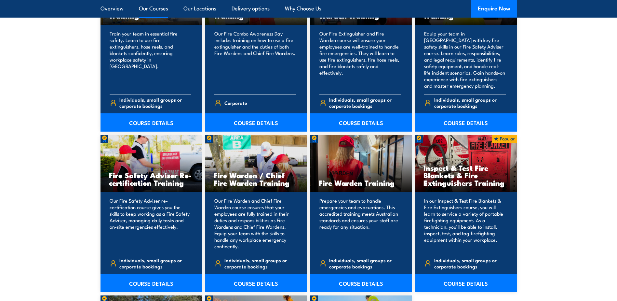
scroll to position [813, 0]
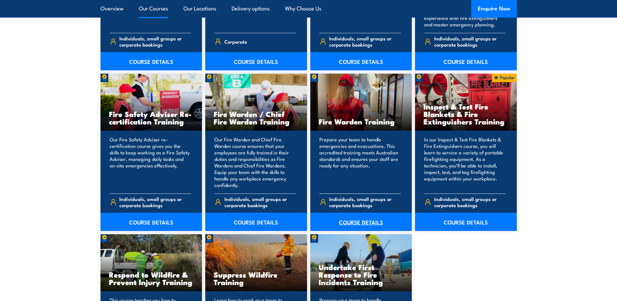
click at [358, 219] on link "COURSE DETAILS" at bounding box center [361, 221] width 102 height 18
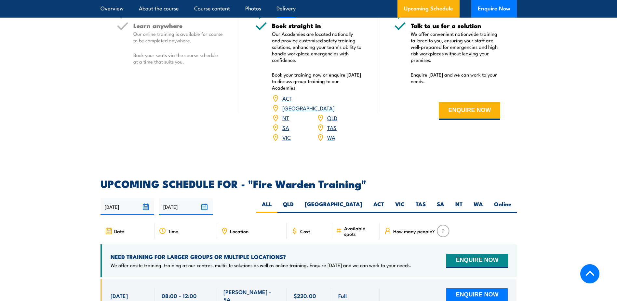
scroll to position [1139, 0]
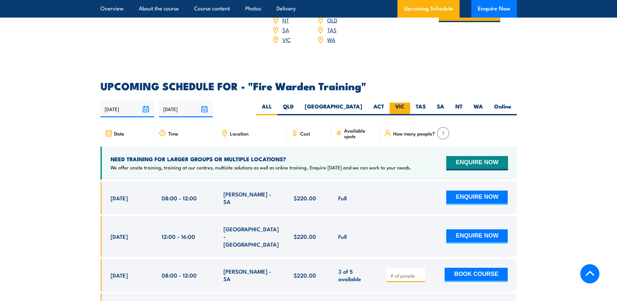
click at [399, 102] on label "VIC" at bounding box center [400, 108] width 20 height 13
click at [405, 102] on input "VIC" at bounding box center [407, 104] width 4 height 4
radio input "true"
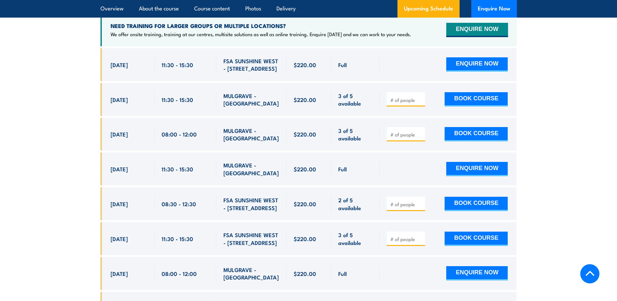
scroll to position [1283, 0]
